Goal: Information Seeking & Learning: Learn about a topic

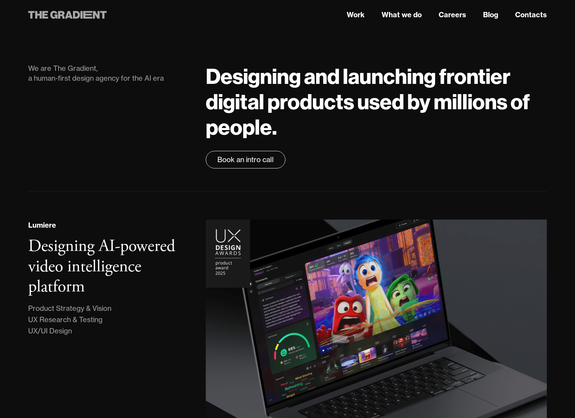
click at [86, 18] on icon at bounding box center [87, 15] width 9 height 8
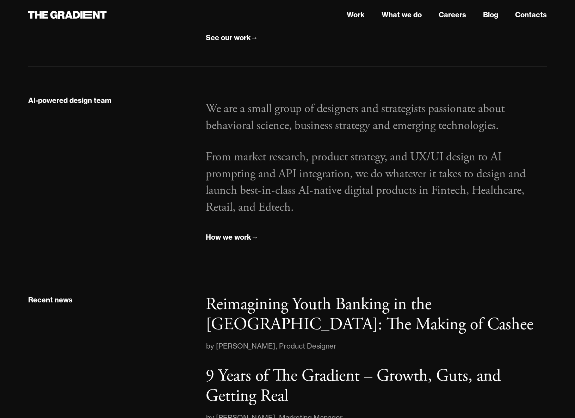
scroll to position [791, 0]
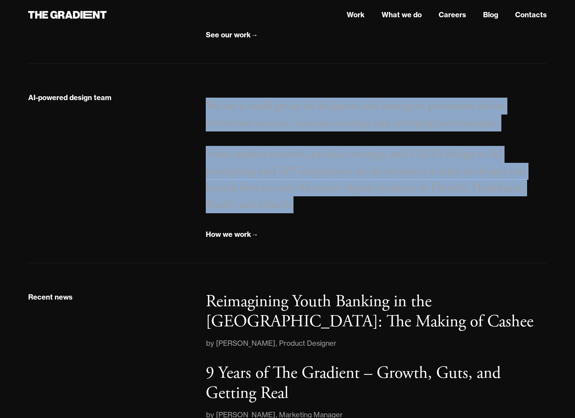
drag, startPoint x: 208, startPoint y: 103, endPoint x: 299, endPoint y: 200, distance: 133.6
click at [299, 200] on div "We are a small group of designers and strategists passionate about behavioral s…" at bounding box center [376, 166] width 355 height 148
copy div "We are a small group of designers and strategists passionate about behavioral s…"
